Goal: Task Accomplishment & Management: Manage account settings

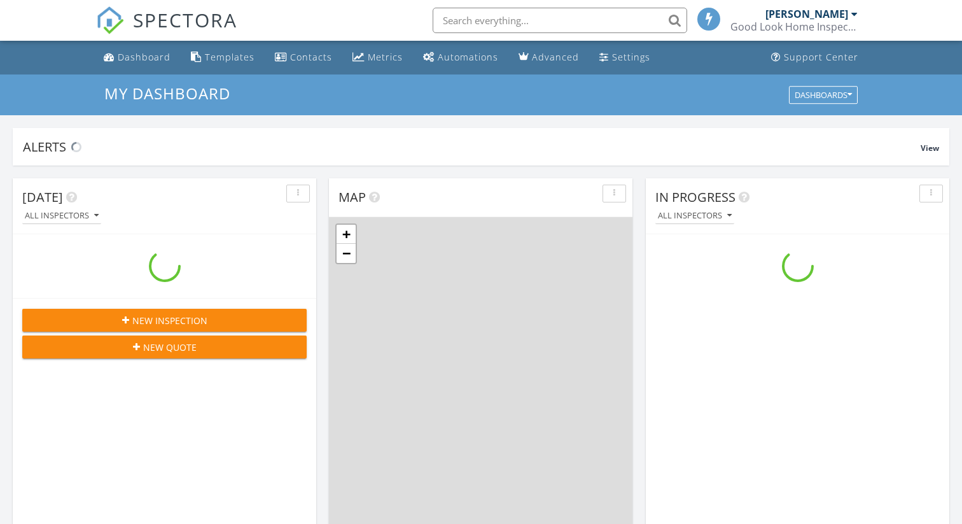
scroll to position [1159, 963]
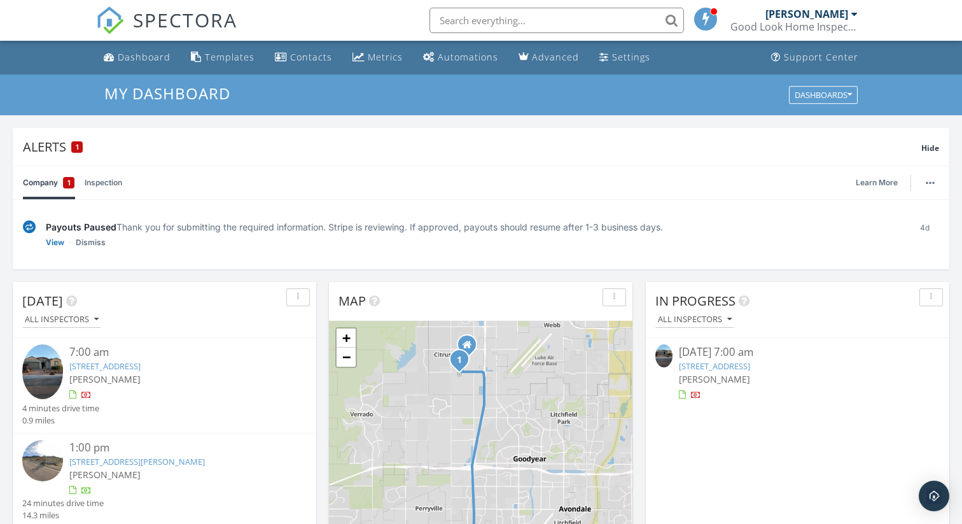
click at [750, 369] on link "[STREET_ADDRESS]" at bounding box center [714, 365] width 71 height 11
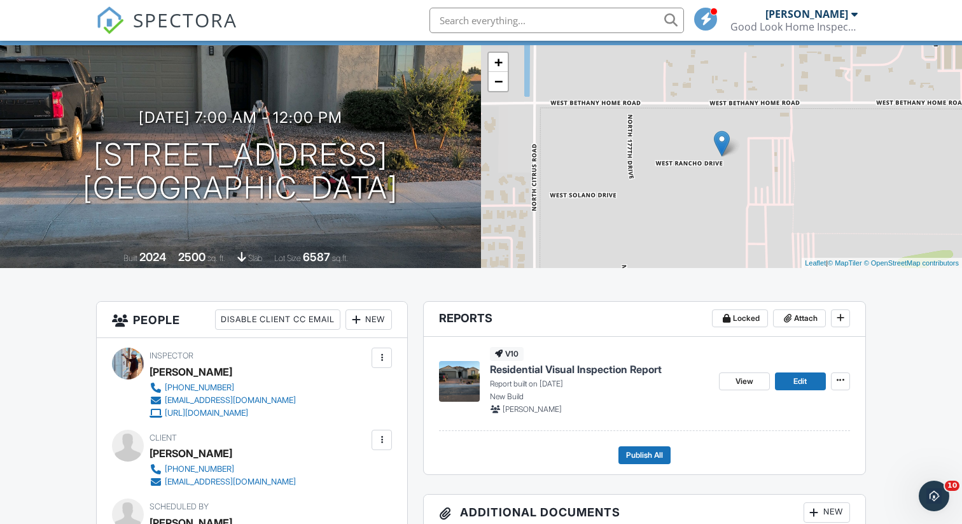
click at [624, 372] on span "Residential Visual Inspection Report" at bounding box center [576, 369] width 172 height 14
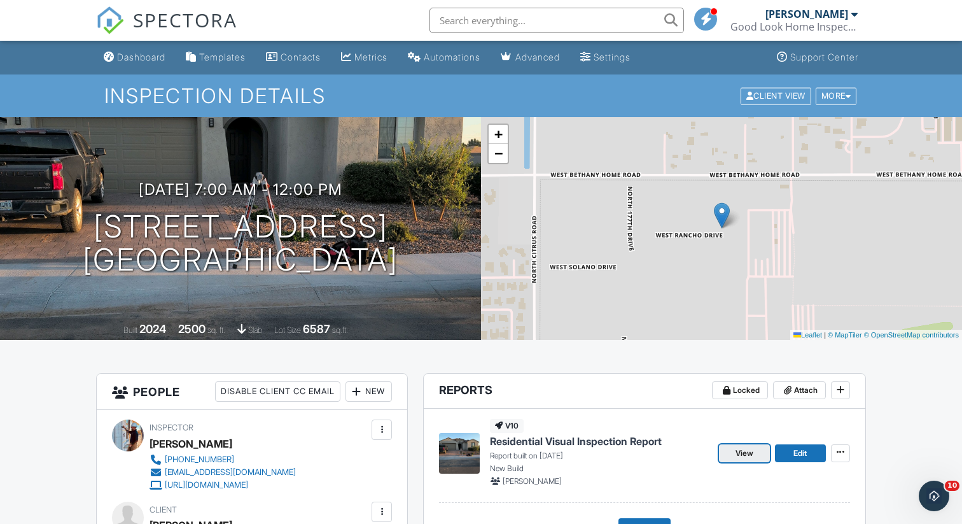
click at [730, 454] on link "View" at bounding box center [744, 453] width 51 height 18
